Goal: Task Accomplishment & Management: Manage account settings

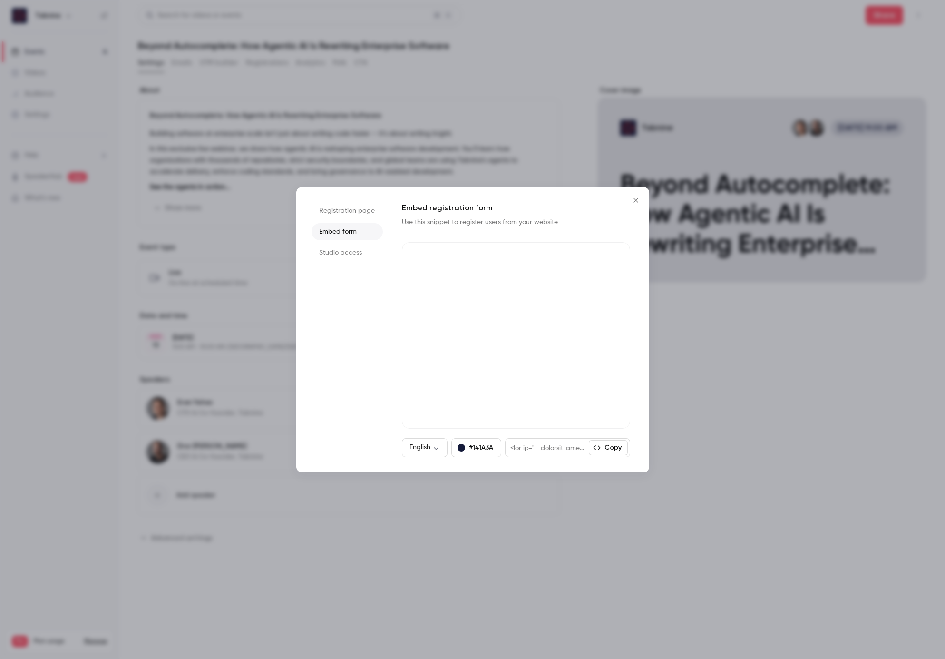
click at [637, 201] on icon "Close" at bounding box center [635, 200] width 4 height 4
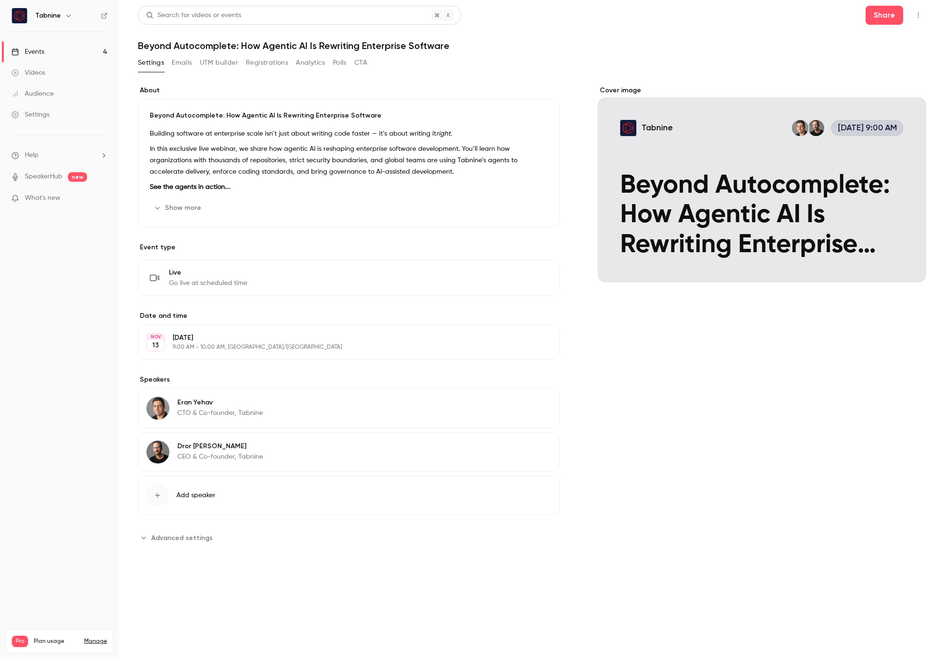
click at [36, 47] on div "Events" at bounding box center [27, 52] width 33 height 10
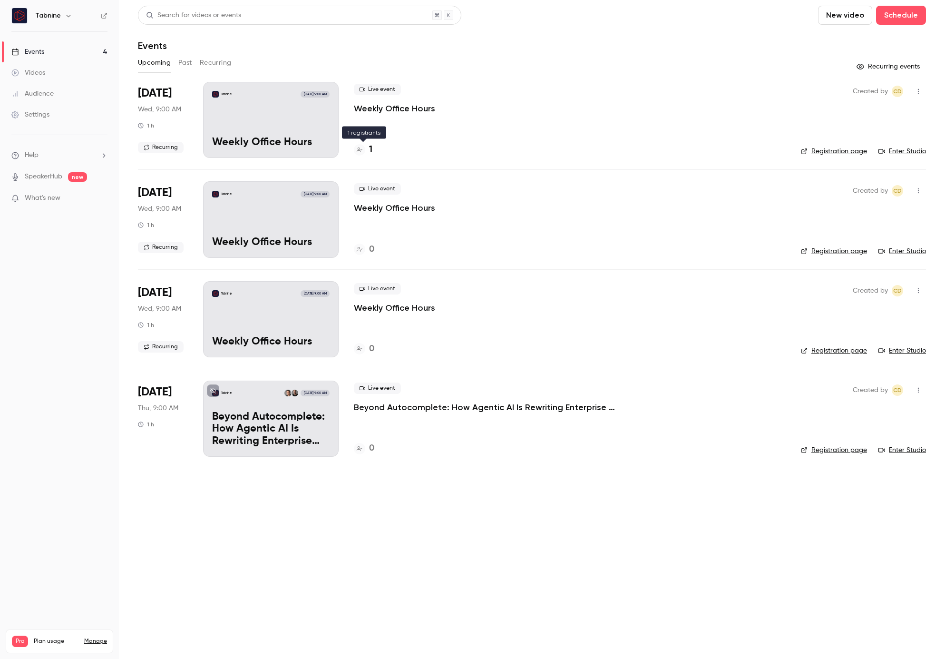
click at [371, 148] on h4 "1" at bounding box center [370, 149] width 3 height 13
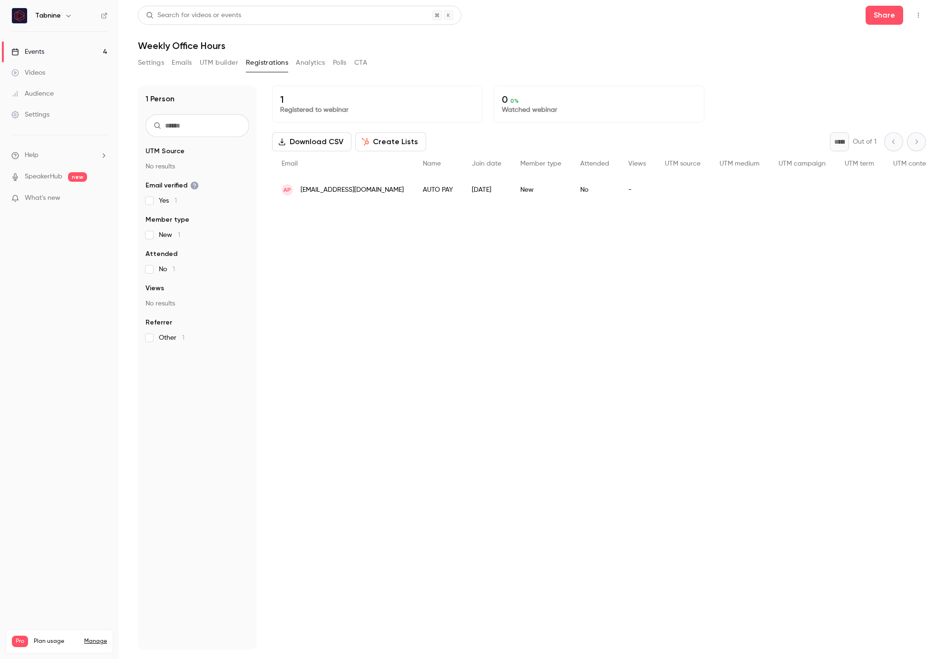
click at [317, 185] on span "[EMAIL_ADDRESS][DOMAIN_NAME]" at bounding box center [352, 190] width 103 height 10
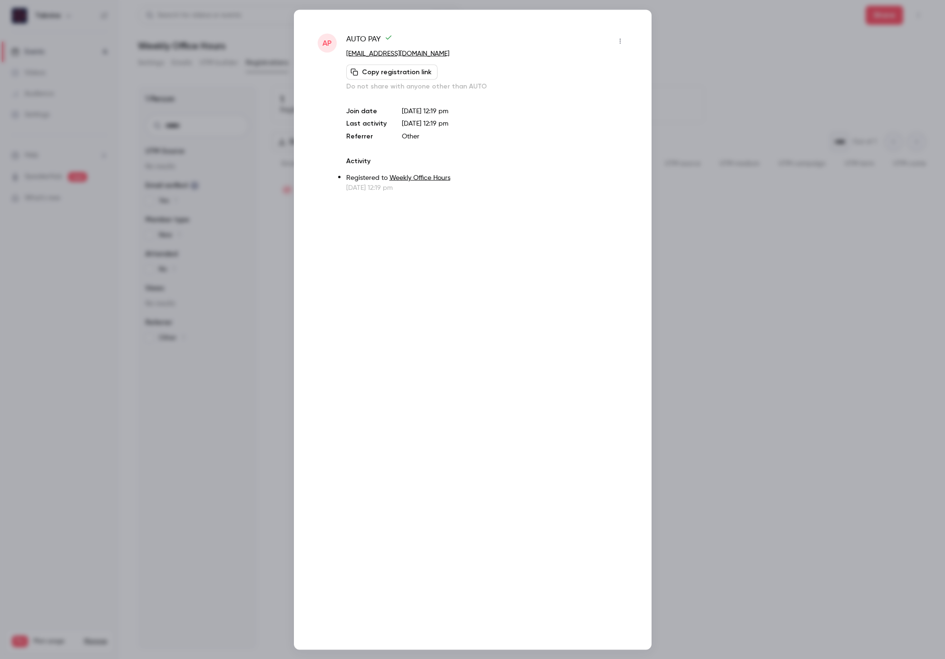
click at [621, 36] on button "button" at bounding box center [620, 40] width 15 height 15
click at [579, 86] on div "Remove registration" at bounding box center [583, 90] width 72 height 10
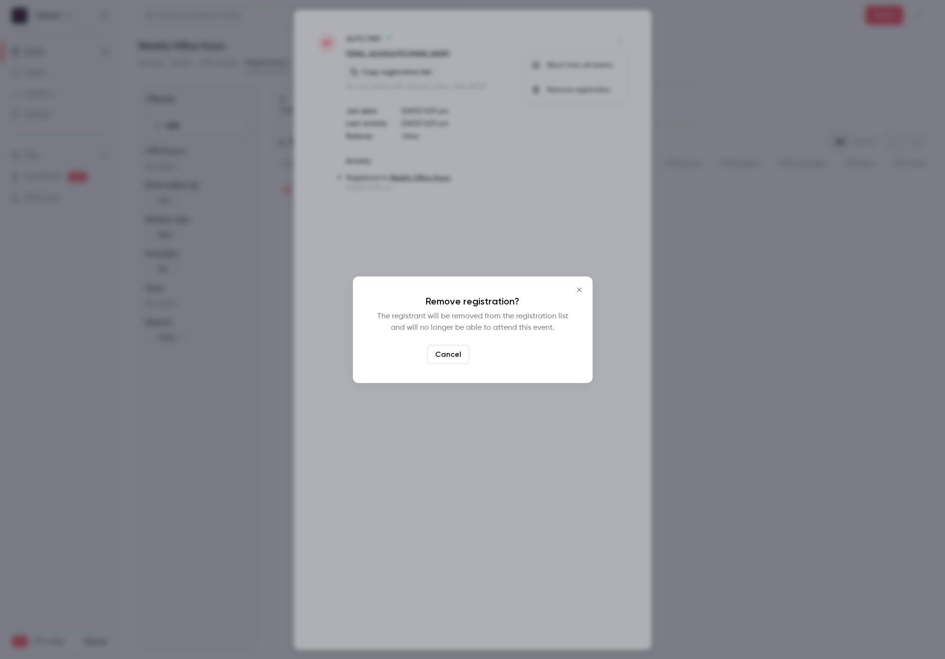
click at [489, 354] on button "Confirm" at bounding box center [495, 354] width 45 height 19
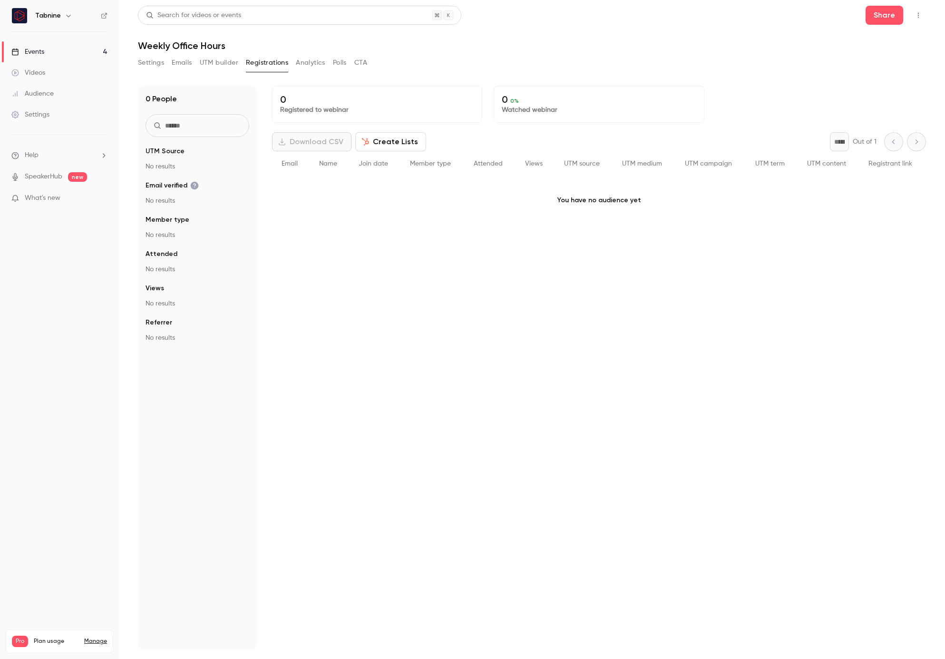
click at [35, 48] on div "Events" at bounding box center [27, 52] width 33 height 10
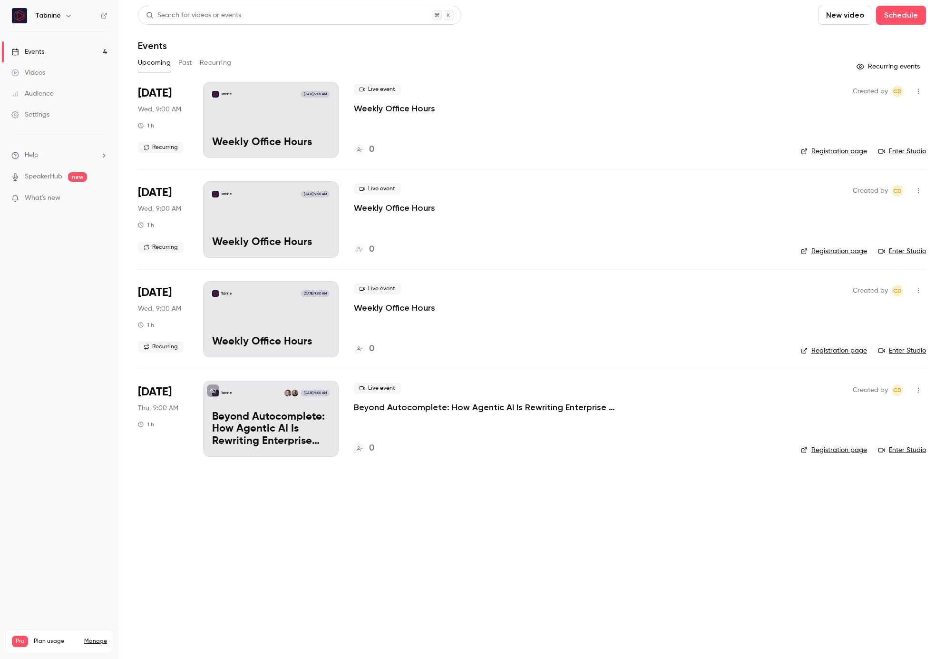
click at [918, 98] on button "button" at bounding box center [918, 91] width 15 height 15
click at [870, 190] on div "Cancel event" at bounding box center [882, 190] width 72 height 10
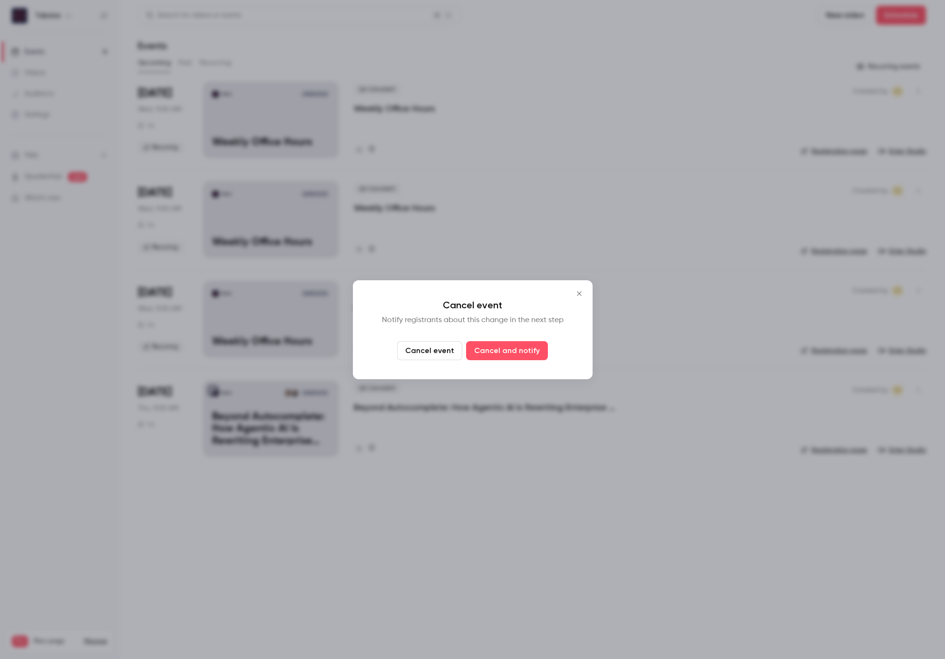
click at [436, 355] on button "Cancel event" at bounding box center [429, 350] width 65 height 19
